Goal: Register for event/course

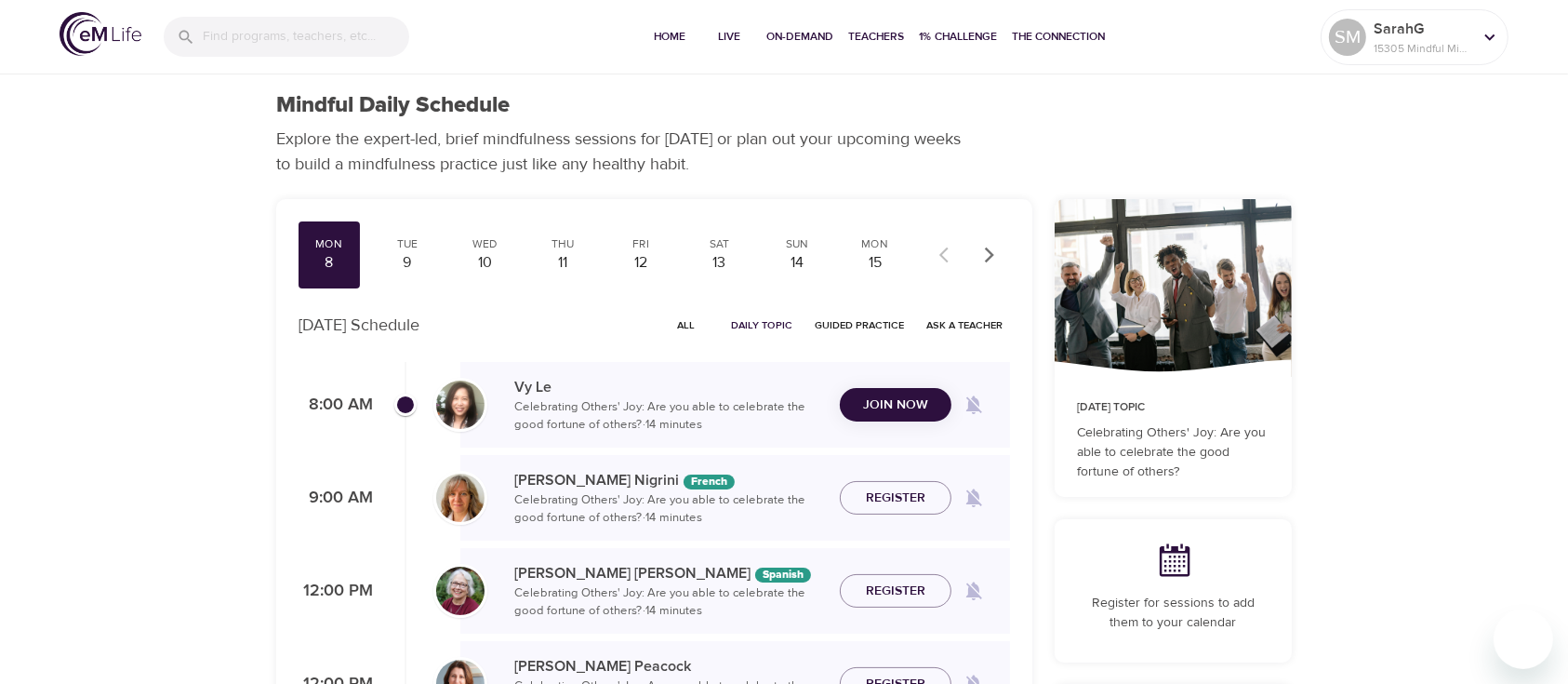
checkbox input "true"
click at [872, 372] on div "Vy Le Celebrating Others' Joy: Are you able to celebrate the good fortune of ot…" at bounding box center [735, 404] width 550 height 85
click at [878, 386] on span "Join Now" at bounding box center [895, 393] width 65 height 24
